Goal: Information Seeking & Learning: Learn about a topic

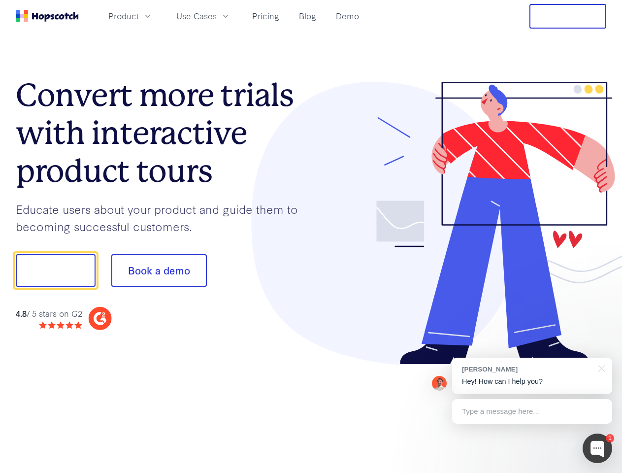
click at [311, 236] on div at bounding box center [459, 223] width 296 height 283
click at [139, 16] on span "Product" at bounding box center [123, 16] width 31 height 12
click at [217, 16] on span "Use Cases" at bounding box center [196, 16] width 40 height 12
click at [568, 16] on button "Free Trial" at bounding box center [568, 16] width 77 height 25
click at [55, 270] on button "Show me!" at bounding box center [56, 270] width 80 height 33
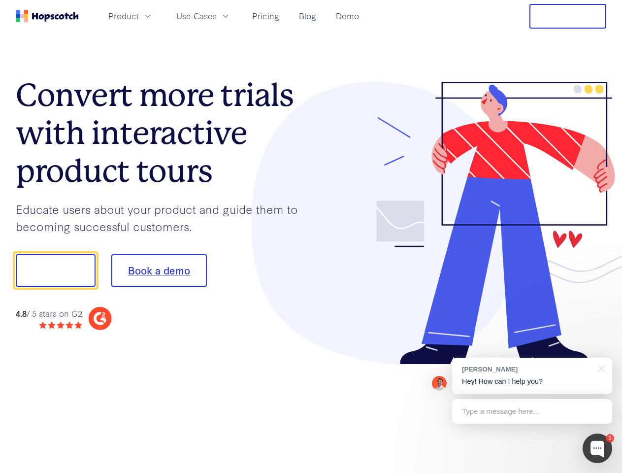
click at [159, 270] on button "Book a demo" at bounding box center [159, 270] width 96 height 33
click at [598, 448] on div at bounding box center [598, 449] width 30 height 30
click at [532, 376] on div "[PERSON_NAME] Hey! How can I help you?" at bounding box center [532, 376] width 160 height 36
click at [600, 368] on div at bounding box center [520, 269] width 185 height 329
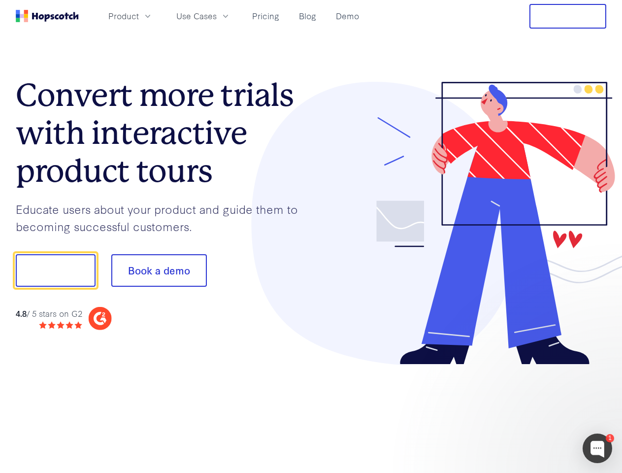
click at [532, 411] on div at bounding box center [520, 335] width 185 height 197
